Goal: Information Seeking & Learning: Learn about a topic

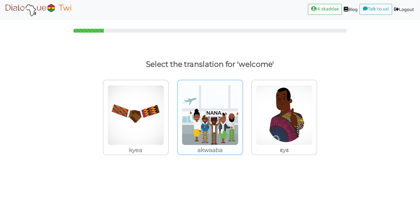
click at [216, 111] on img at bounding box center [210, 115] width 57 height 60
click at [243, 111] on input "akwaaba" at bounding box center [245, 111] width 4 height 4
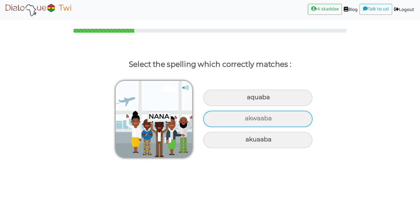
click at [235, 118] on div "akwaaba" at bounding box center [257, 119] width 109 height 16
click at [244, 118] on input "akwaaba" at bounding box center [246, 119] width 4 height 4
radio input "true"
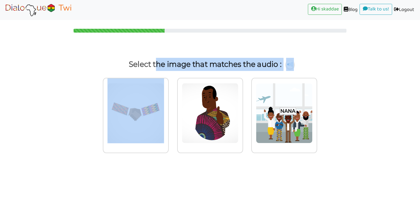
drag, startPoint x: 158, startPoint y: 67, endPoint x: 182, endPoint y: 64, distance: 23.7
click at [182, 64] on p "Select the image that matches the audio :" at bounding box center [209, 64] width 399 height 13
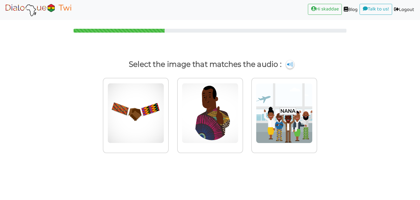
click at [182, 48] on div "Select the image that matches the audio :" at bounding box center [210, 106] width 420 height 121
click at [280, 116] on img at bounding box center [284, 113] width 57 height 60
click at [317, 112] on input "radio" at bounding box center [319, 110] width 4 height 4
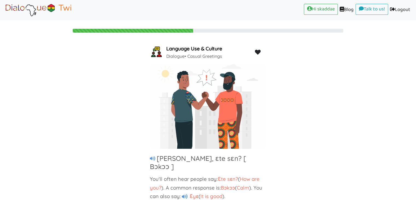
scroll to position [14, 0]
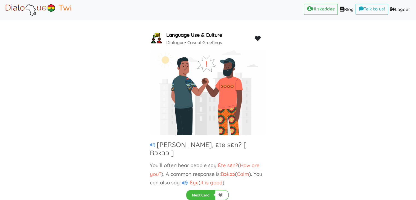
click at [185, 180] on icon at bounding box center [185, 182] width 6 height 5
click at [207, 193] on button "Next Card" at bounding box center [200, 195] width 29 height 10
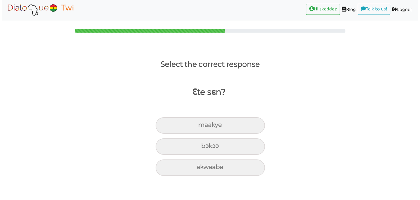
scroll to position [0, 0]
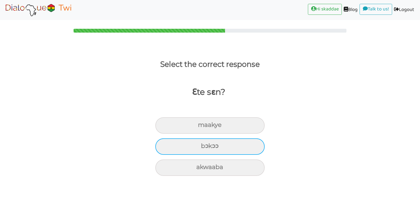
click at [212, 152] on div "bɔkɔɔ" at bounding box center [209, 146] width 109 height 16
click at [205, 148] on input "bɔkɔɔ" at bounding box center [204, 146] width 4 height 4
radio input "true"
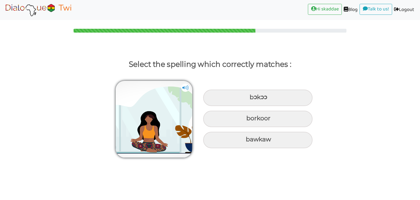
drag, startPoint x: 420, startPoint y: 94, endPoint x: 420, endPoint y: 148, distance: 53.6
click at [416, 148] on html "Hi skaddae (current) Blog (current) Talk to us! (current) Logout (current) Sele…" at bounding box center [210, 100] width 420 height 200
click at [279, 98] on div "bɔkɔɔ" at bounding box center [257, 97] width 109 height 16
click at [252, 98] on input "bɔkɔɔ" at bounding box center [251, 97] width 4 height 4
radio input "true"
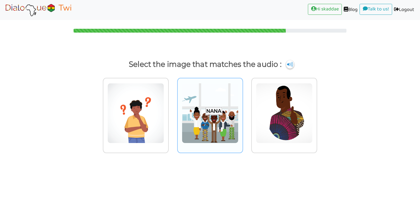
click at [210, 113] on img at bounding box center [210, 113] width 57 height 60
click at [243, 112] on input "radio" at bounding box center [245, 110] width 4 height 4
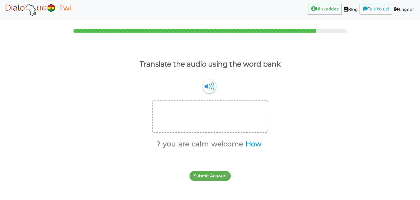
click at [256, 145] on button "How" at bounding box center [253, 144] width 18 height 10
click at [197, 148] on button "are" at bounding box center [192, 144] width 13 height 10
click at [188, 147] on button "you" at bounding box center [184, 144] width 15 height 10
click at [182, 147] on button "?" at bounding box center [181, 144] width 6 height 10
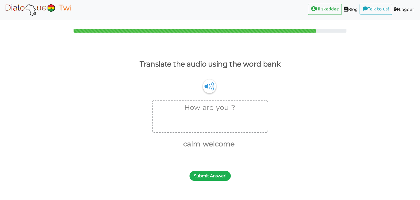
click at [214, 174] on button "Submit Answer!" at bounding box center [210, 176] width 41 height 10
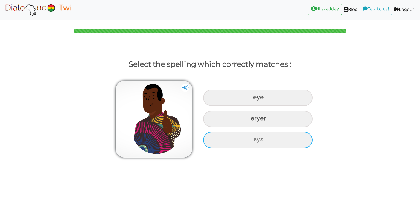
click at [246, 135] on div "ɛyɛ" at bounding box center [257, 140] width 109 height 16
click at [253, 138] on input "ɛyɛ" at bounding box center [255, 140] width 4 height 4
radio input "true"
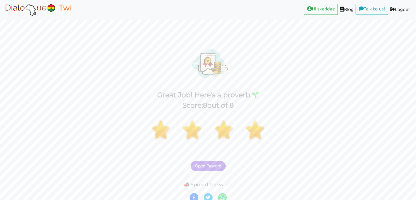
click at [201, 168] on span "Open Proverb" at bounding box center [208, 165] width 26 height 5
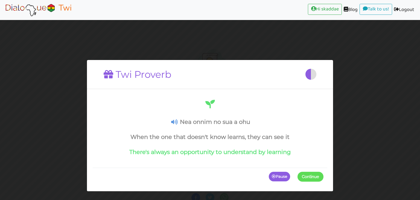
click at [315, 176] on span "Continue" at bounding box center [310, 176] width 17 height 5
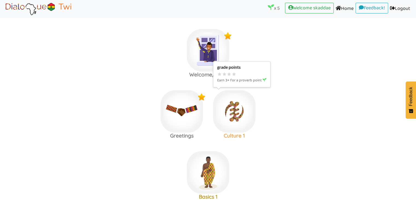
click at [227, 117] on img at bounding box center [234, 111] width 42 height 42
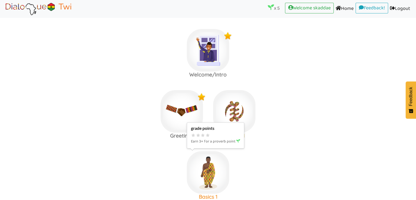
click at [198, 166] on img at bounding box center [208, 172] width 42 height 42
